Goal: Find specific page/section: Find specific page/section

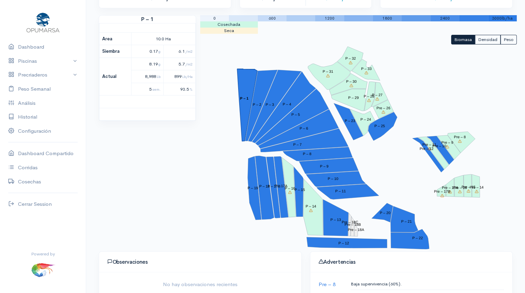
scroll to position [0, 1]
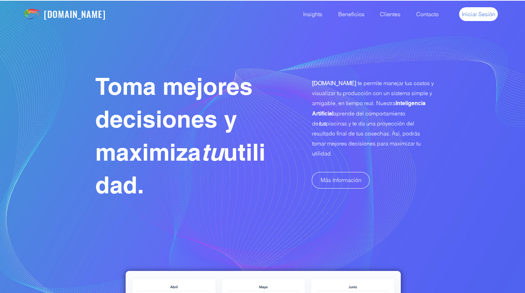
click at [483, 18] on link "Iniciar Sesión" at bounding box center [478, 14] width 39 height 14
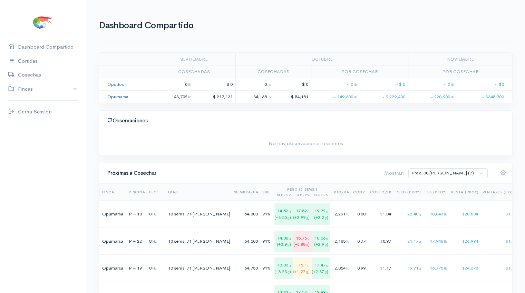
click at [120, 98] on link "Opumarsa" at bounding box center [117, 97] width 21 height 6
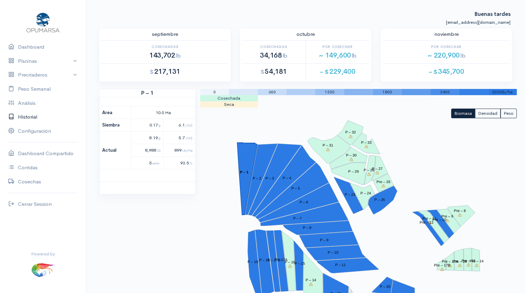
click at [31, 121] on link "Historial" at bounding box center [43, 117] width 86 height 14
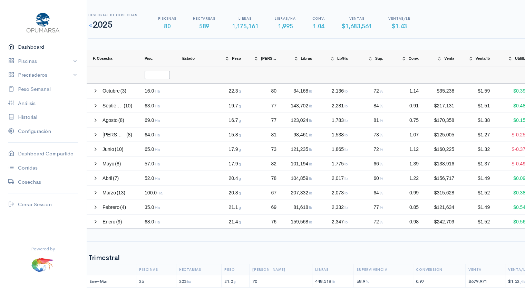
click at [35, 47] on link "Dashboard" at bounding box center [43, 47] width 86 height 14
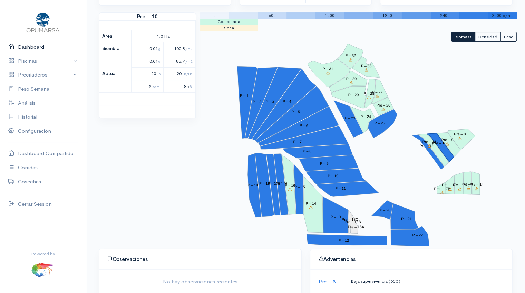
scroll to position [79, 0]
